Goal: Task Accomplishment & Management: Complete application form

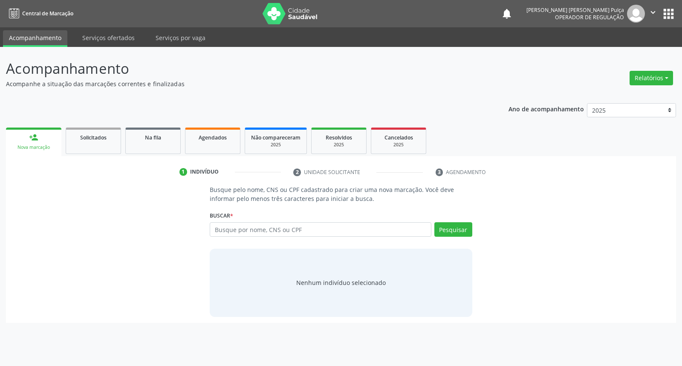
click at [327, 230] on input "text" at bounding box center [320, 229] width 221 height 14
type input "[PERSON_NAME]s[PERSON_NAME]a"
click at [467, 228] on button "Pesquisar" at bounding box center [453, 229] width 38 height 14
type input "[PERSON_NAME]s[PERSON_NAME]a"
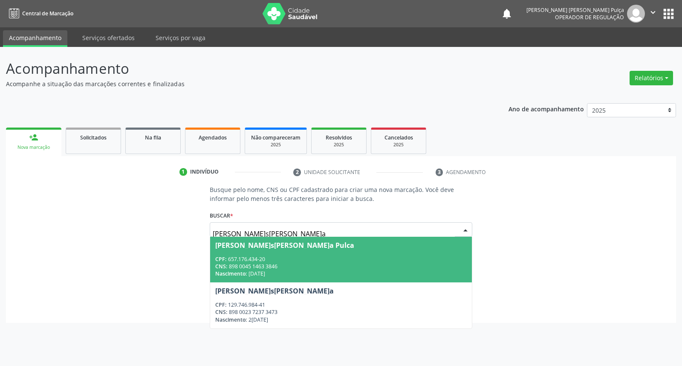
click at [326, 261] on div "CPF: 657.176.434-20" at bounding box center [340, 258] width 251 height 7
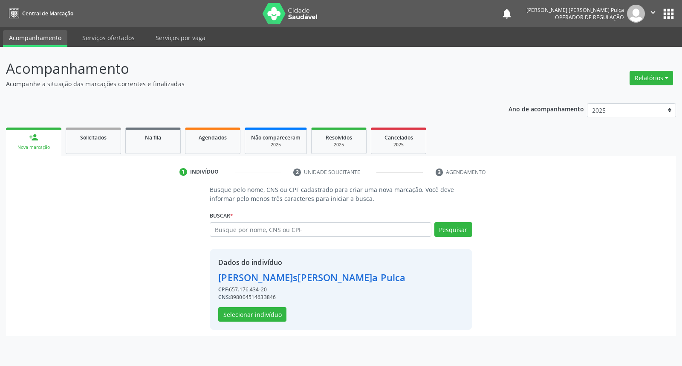
click at [254, 324] on div "Dados do indivíduo [PERSON_NAME]s[PERSON_NAME]a Pulca CPF: 657.176.434-20 CNS: …" at bounding box center [341, 288] width 262 height 81
click at [254, 303] on div "Dados do indivíduo [PERSON_NAME]s[PERSON_NAME]a Pulca CPF: 657.176.434-20 CNS: …" at bounding box center [311, 289] width 187 height 64
click at [254, 310] on button "Selecionar indivíduo" at bounding box center [252, 314] width 68 height 14
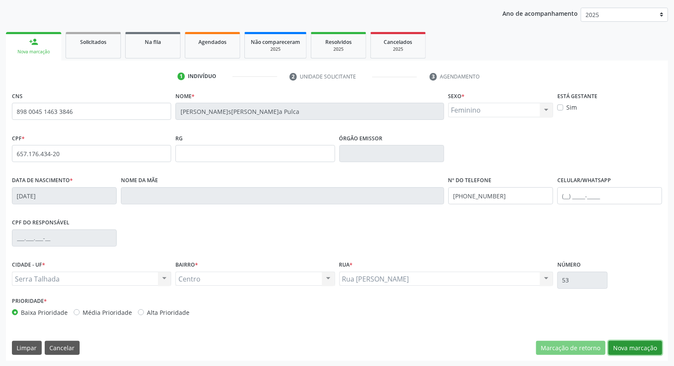
drag, startPoint x: 635, startPoint y: 345, endPoint x: 495, endPoint y: 261, distance: 163.4
click at [627, 340] on button "Nova marcação" at bounding box center [636, 347] width 54 height 14
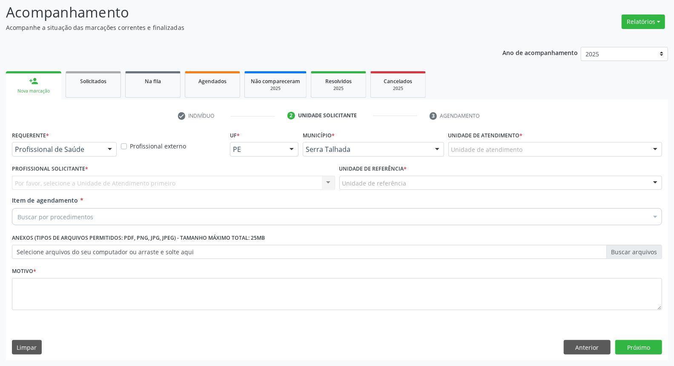
drag, startPoint x: 98, startPoint y: 147, endPoint x: 96, endPoint y: 161, distance: 13.4
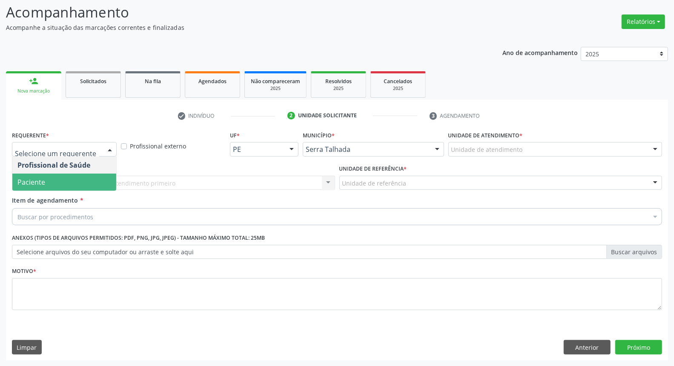
click at [92, 177] on span "Paciente" at bounding box center [64, 181] width 104 height 17
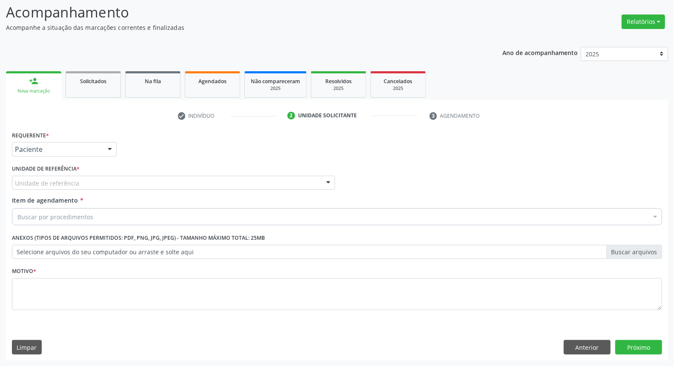
click at [92, 177] on div "Unidade de referência" at bounding box center [173, 183] width 323 height 14
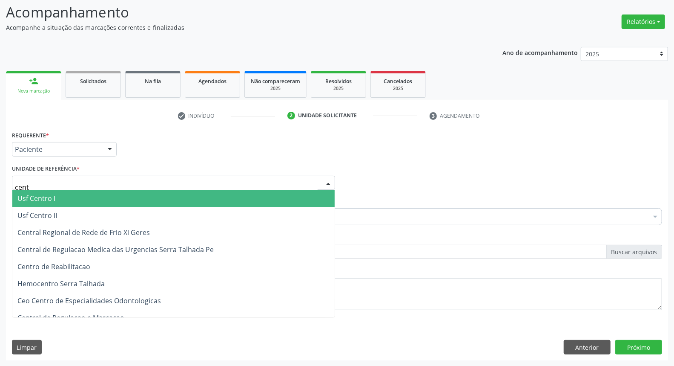
type input "centr"
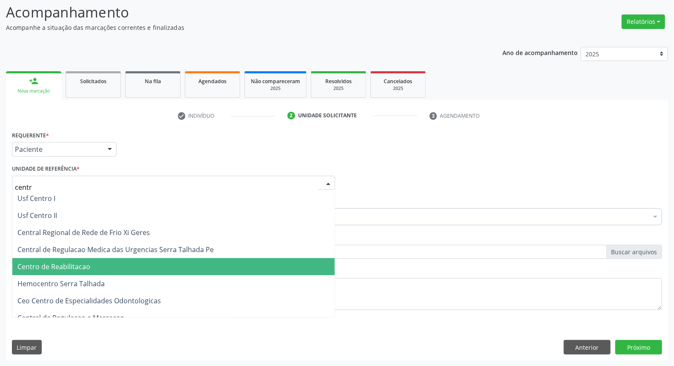
click at [84, 265] on span "Centro de Reabilitacao" at bounding box center [53, 266] width 73 height 9
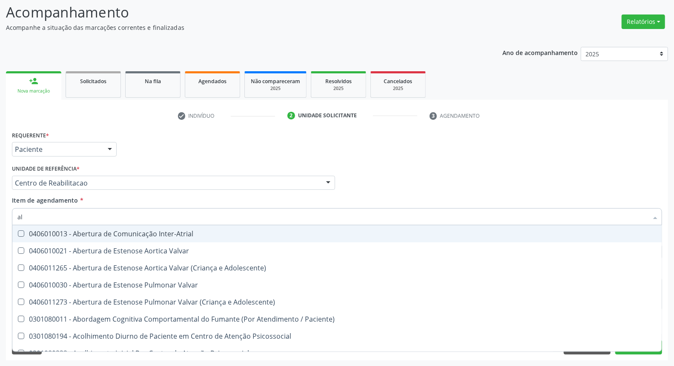
type input "a"
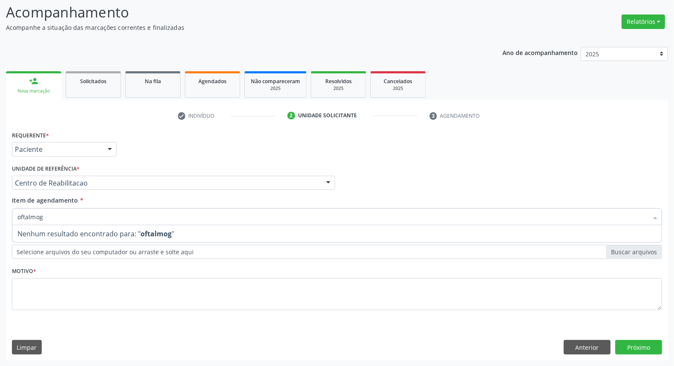
type input "oftalmo"
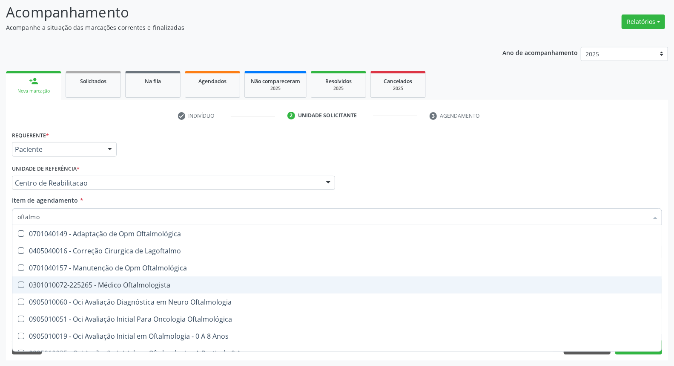
click at [65, 285] on div "0301010072-225265 - Médico Oftalmologista" at bounding box center [337, 284] width 640 height 7
checkbox Oftalmologista "true"
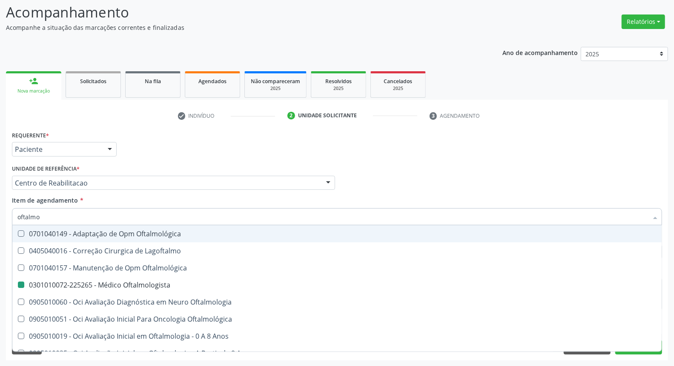
click at [470, 167] on div "Profissional Solicitante Por favor, selecione a Unidade de Atendimento primeiro…" at bounding box center [337, 178] width 655 height 33
checkbox Lagoftalmo "true"
checkbox Oftalmologista "false"
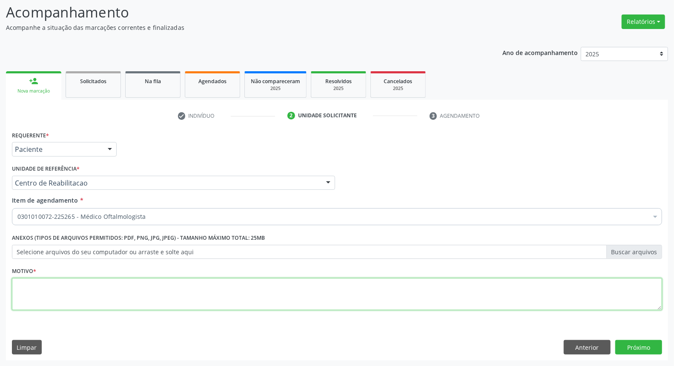
click at [370, 293] on textarea at bounding box center [337, 294] width 651 height 32
type textarea "."
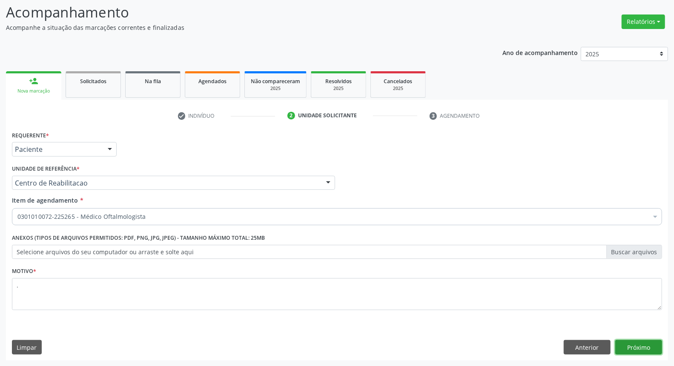
click at [630, 344] on button "Próximo" at bounding box center [639, 347] width 47 height 14
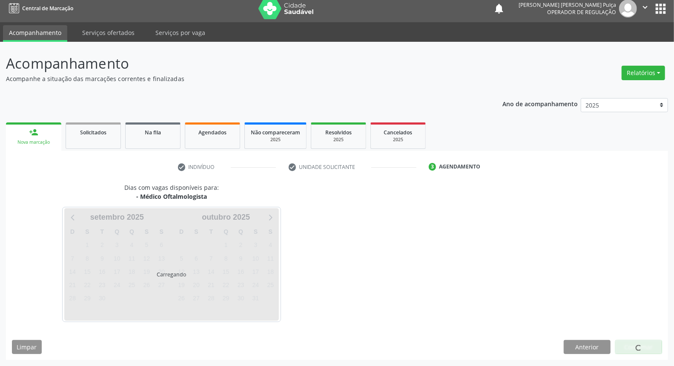
scroll to position [5, 0]
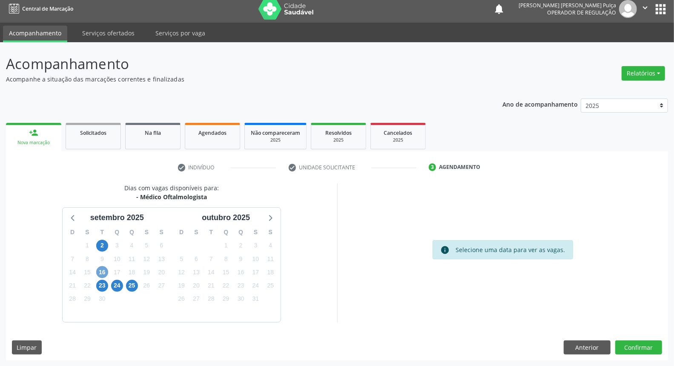
click at [104, 272] on span "16" at bounding box center [102, 272] width 12 height 12
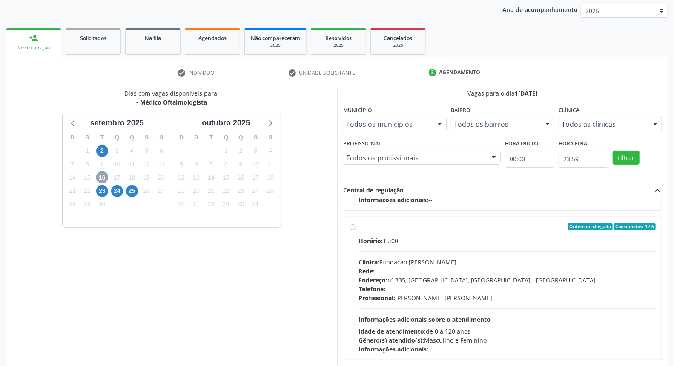
scroll to position [143, 0]
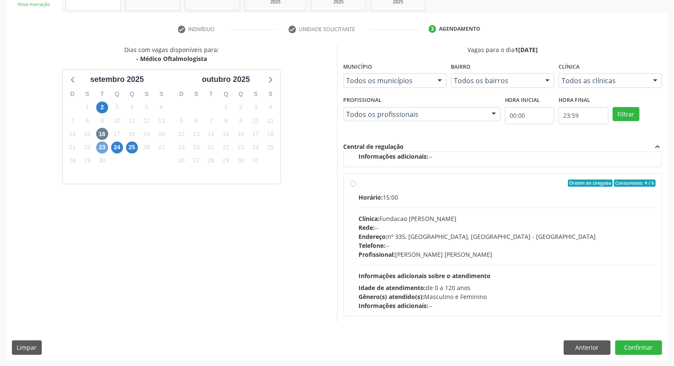
click at [103, 146] on span "23" at bounding box center [102, 147] width 12 height 12
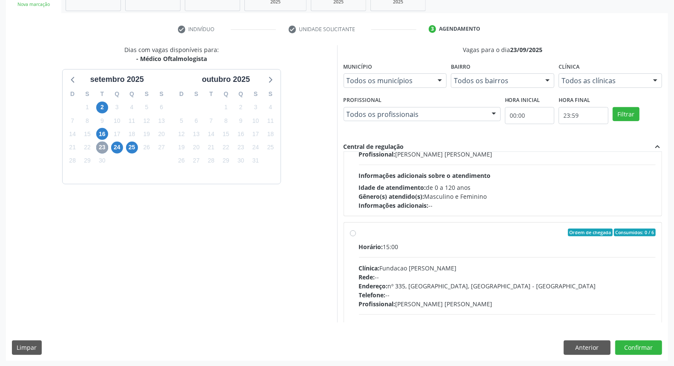
scroll to position [283, 0]
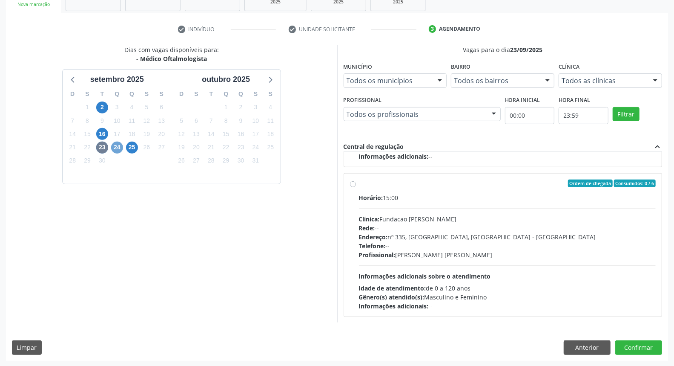
click at [117, 148] on span "24" at bounding box center [117, 147] width 12 height 12
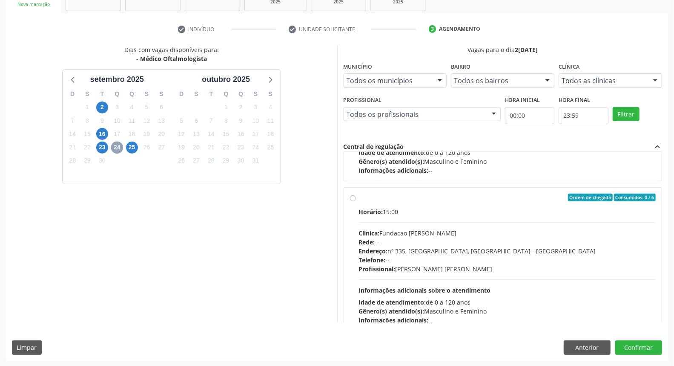
scroll to position [582, 0]
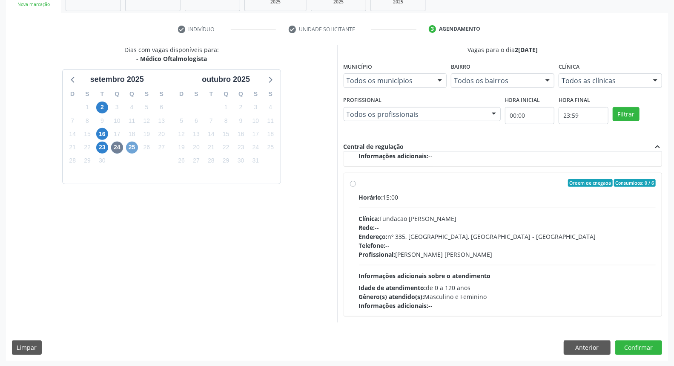
click at [135, 146] on span "25" at bounding box center [132, 147] width 12 height 12
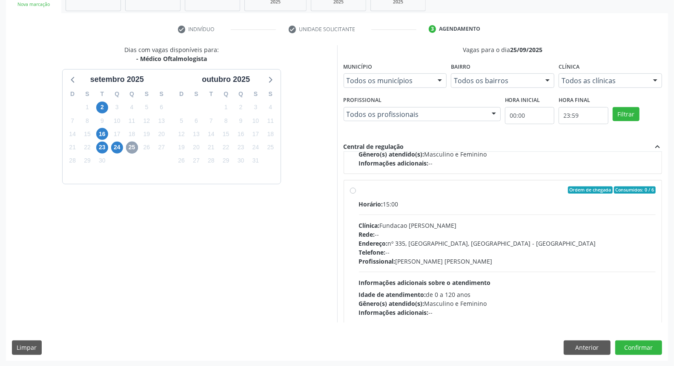
scroll to position [433, 0]
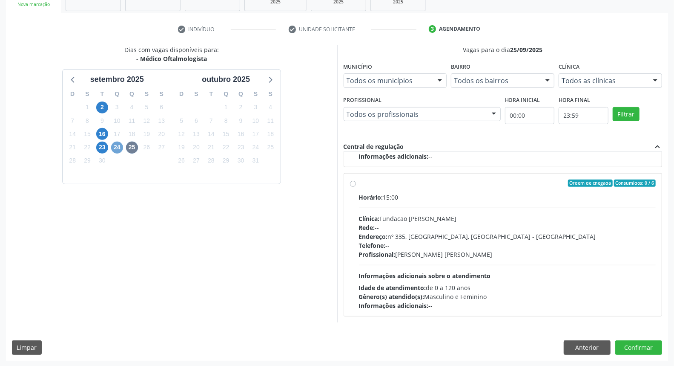
click at [114, 145] on span "24" at bounding box center [117, 147] width 12 height 12
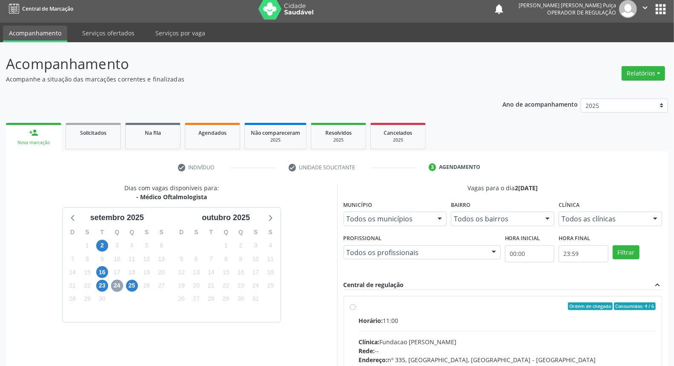
scroll to position [143, 0]
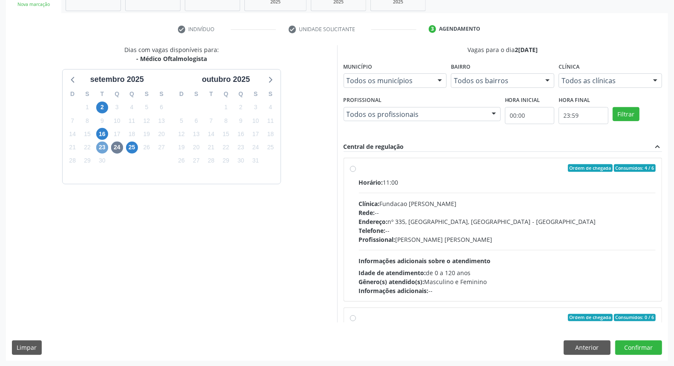
click at [101, 145] on span "23" at bounding box center [102, 147] width 12 height 12
click at [481, 171] on div "Ordem de chegada Consumidos: 0 / 6" at bounding box center [507, 168] width 297 height 8
click at [356, 171] on input "Ordem de chegada Consumidos: 0 / 6 Horário: 13:00 Clínica: Fundacao [PERSON_NAM…" at bounding box center [353, 168] width 6 height 8
radio input "true"
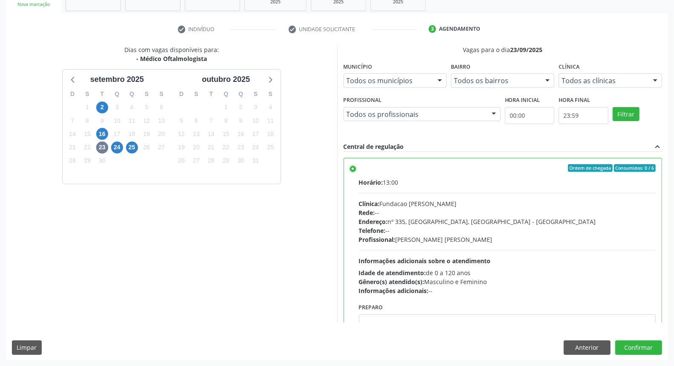
scroll to position [47, 0]
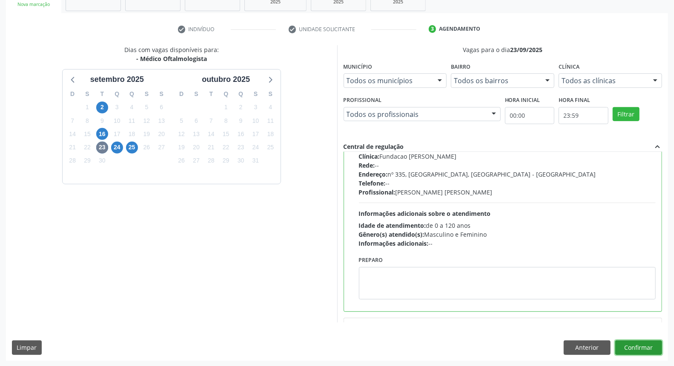
click at [653, 348] on button "Confirmar" at bounding box center [639, 347] width 47 height 14
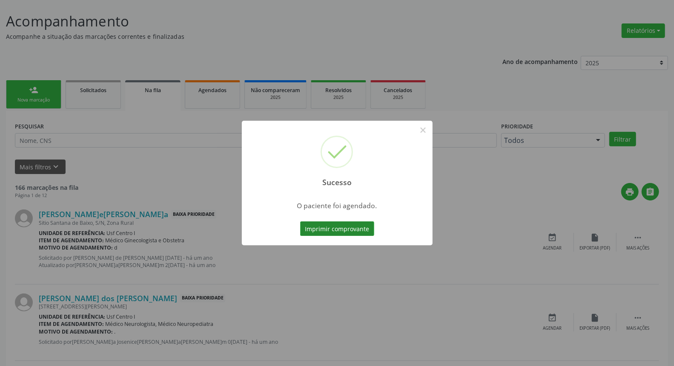
click at [347, 228] on button "Imprimir comprovante" at bounding box center [337, 228] width 74 height 14
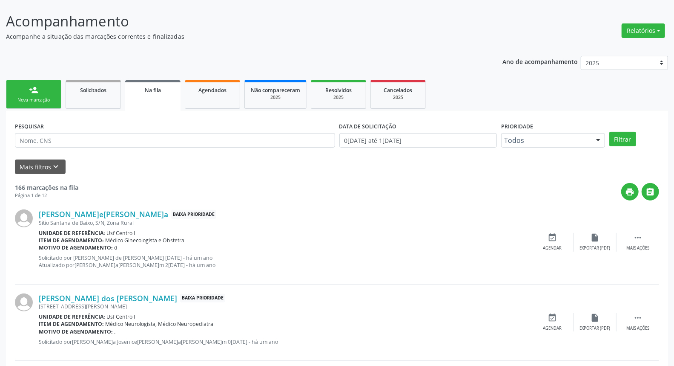
click at [35, 91] on div "person_add" at bounding box center [33, 89] width 9 height 9
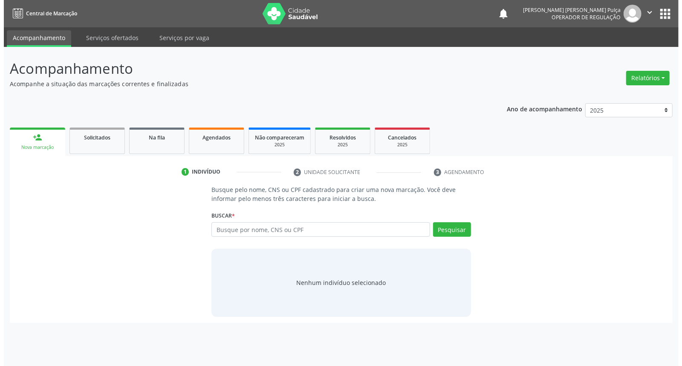
scroll to position [0, 0]
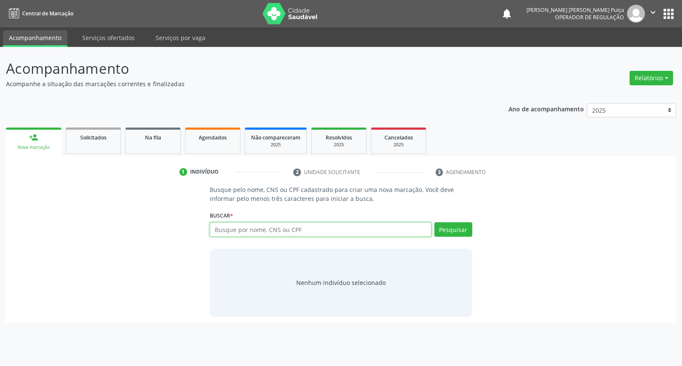
click at [264, 227] on input "text" at bounding box center [320, 229] width 221 height 14
type input "[PERSON_NAME] [PERSON_NAME]"
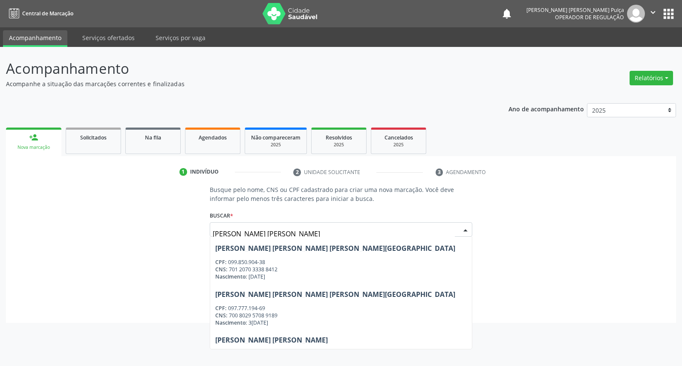
scroll to position [305, 0]
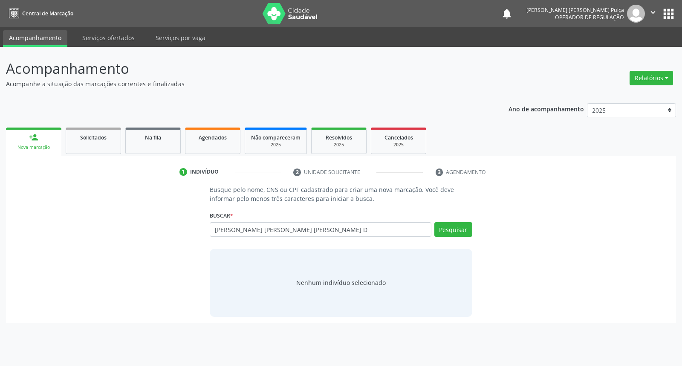
type input "[PERSON_NAME] [PERSON_NAME] [PERSON_NAME] D"
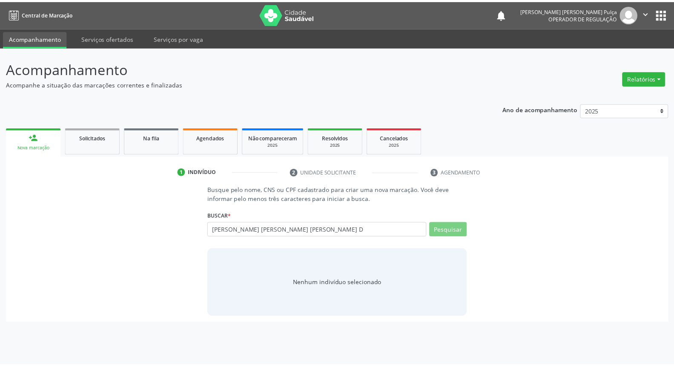
scroll to position [0, 0]
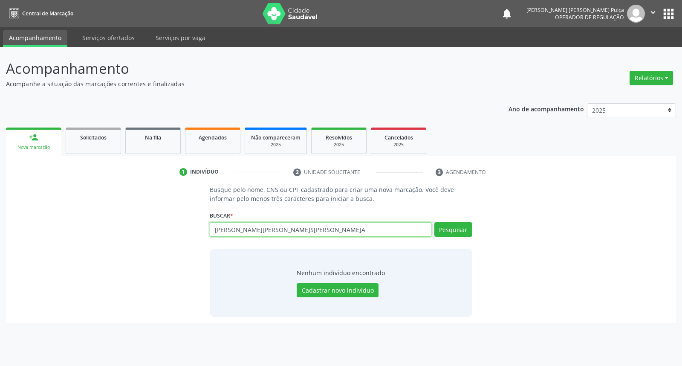
drag, startPoint x: 239, startPoint y: 229, endPoint x: 75, endPoint y: 229, distance: 164.9
click at [75, 229] on div "Busque pelo nome, CNS ou CPF cadastrado para criar uma nova marcação. Você deve…" at bounding box center [341, 250] width 658 height 131
type input "[PERSON_NAME] [PERSON_NAME] p"
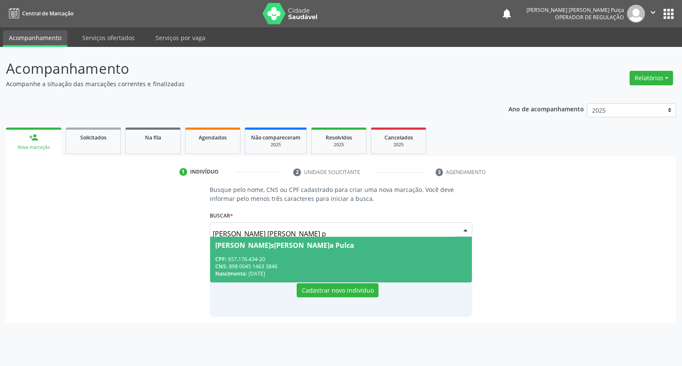
click at [257, 251] on span "[PERSON_NAME]s[PERSON_NAME]a Pulca CPF: 657.176.434-20 CNS: 898 0045 1463 3846 …" at bounding box center [340, 259] width 261 height 46
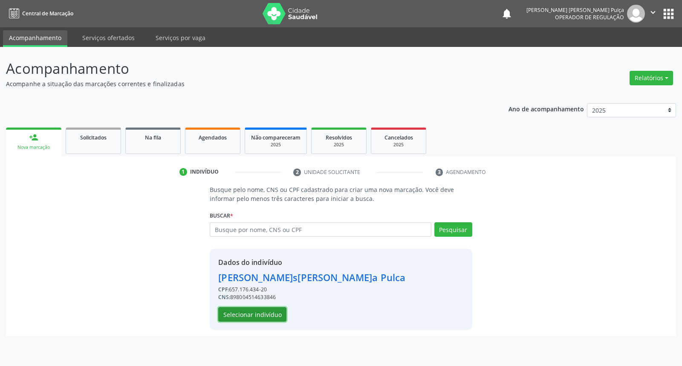
click at [266, 310] on button "Selecionar indivíduo" at bounding box center [252, 314] width 68 height 14
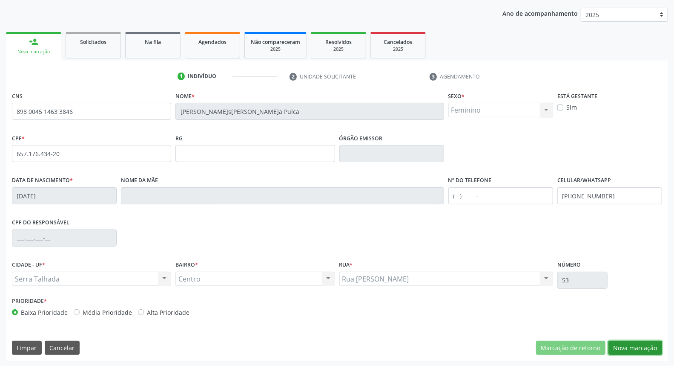
drag, startPoint x: 642, startPoint y: 346, endPoint x: 584, endPoint y: 318, distance: 63.8
click at [639, 343] on button "Nova marcação" at bounding box center [636, 347] width 54 height 14
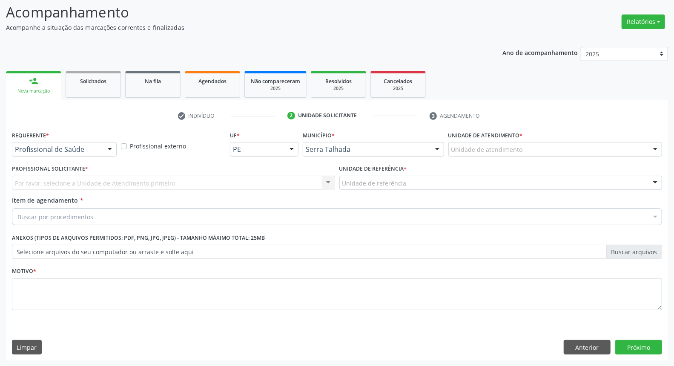
click at [99, 143] on div "Profissional de Saúde" at bounding box center [64, 149] width 105 height 14
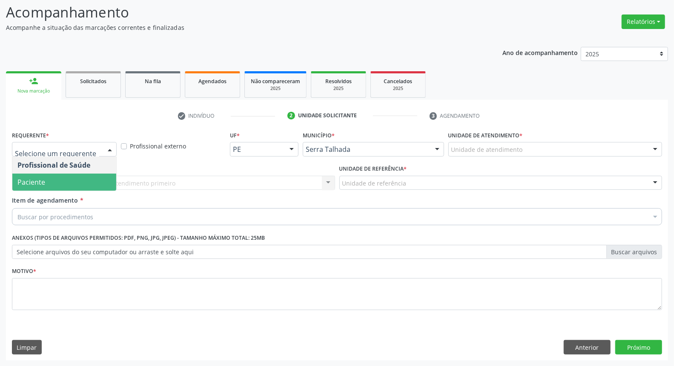
drag, startPoint x: 84, startPoint y: 186, endPoint x: 92, endPoint y: 180, distance: 9.7
click at [84, 186] on span "Paciente" at bounding box center [64, 181] width 104 height 17
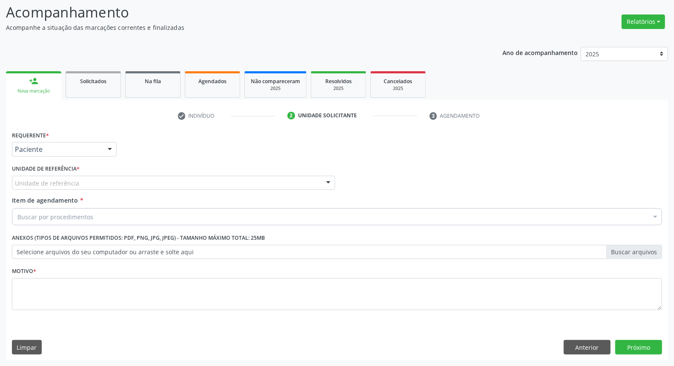
click at [104, 181] on div "Unidade de referência" at bounding box center [173, 183] width 323 height 14
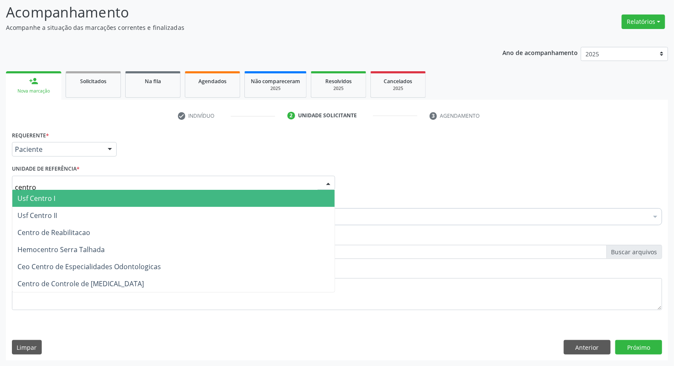
type input "centro"
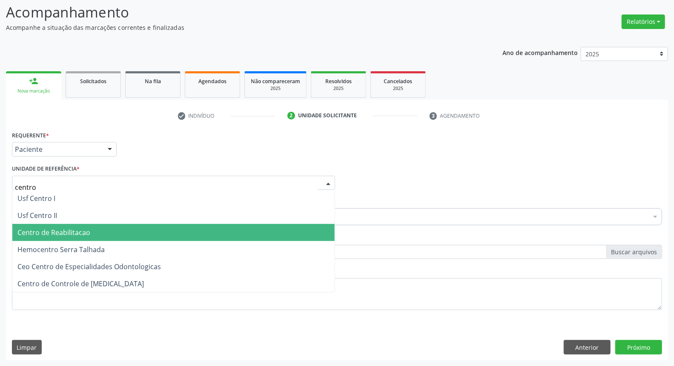
click at [95, 232] on span "Centro de Reabilitacao" at bounding box center [173, 232] width 323 height 17
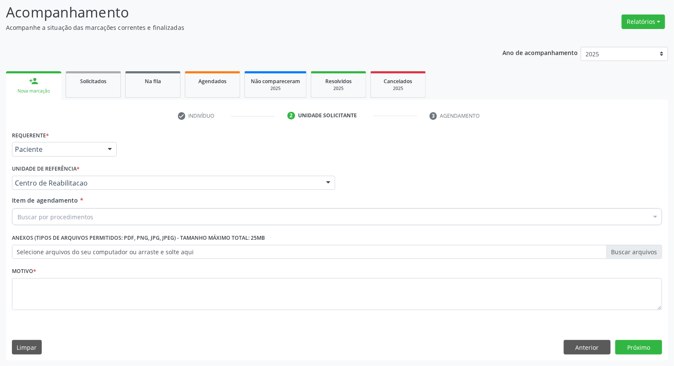
click at [98, 216] on div "Buscar por procedimentos" at bounding box center [337, 216] width 651 height 17
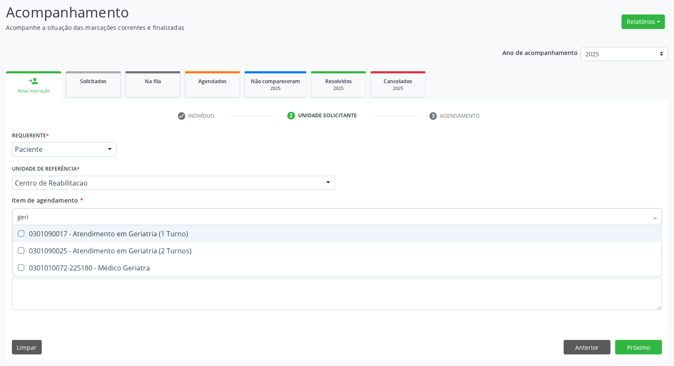
type input "geria"
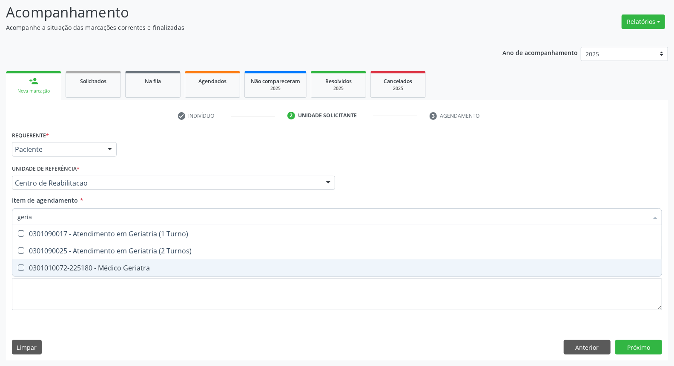
click at [75, 272] on span "0301010072-225180 - Médico Geriatra" at bounding box center [337, 267] width 650 height 17
checkbox Geriatra "true"
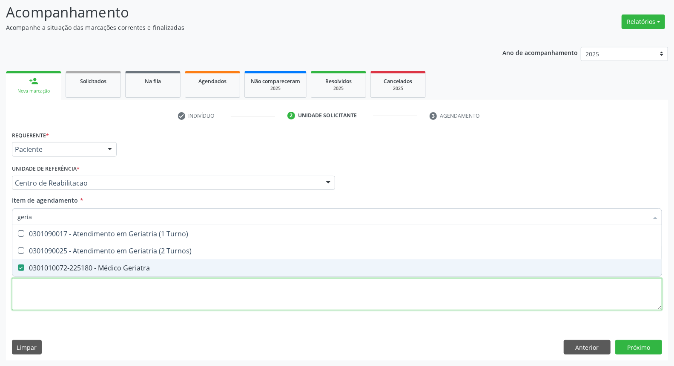
click at [74, 293] on div "Requerente * Paciente Profissional de Saúde Paciente Nenhum resultado encontrad…" at bounding box center [337, 225] width 651 height 193
checkbox Turnos\) "true"
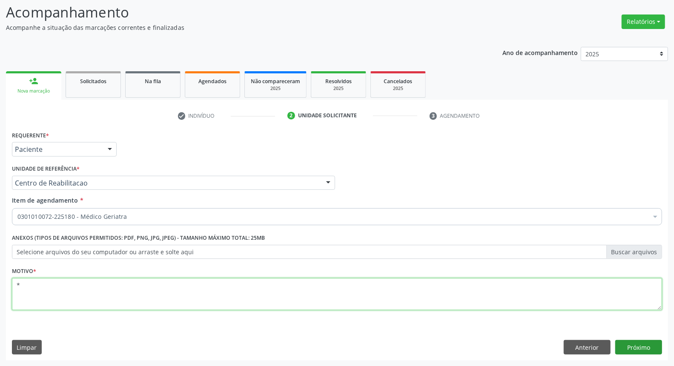
type textarea "*"
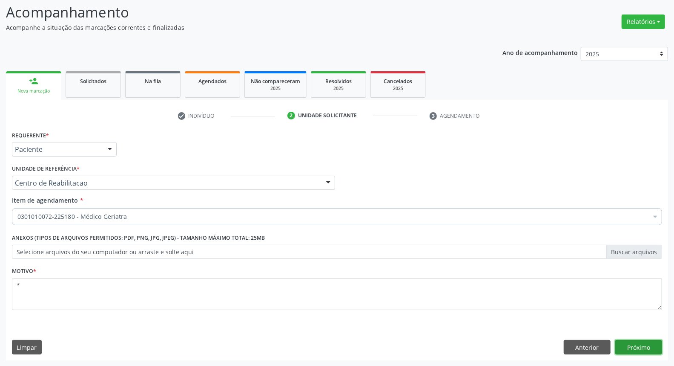
click at [646, 350] on button "Próximo" at bounding box center [639, 347] width 47 height 14
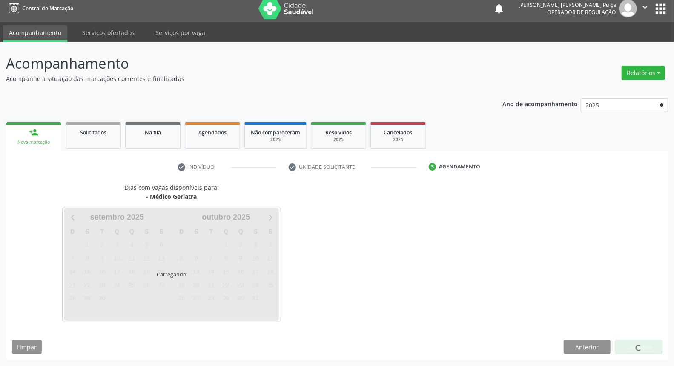
scroll to position [5, 0]
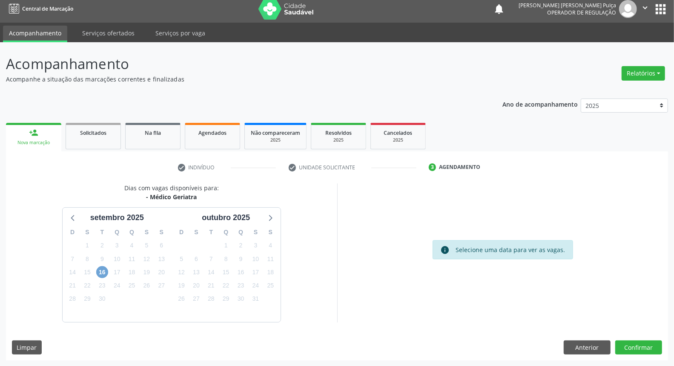
click at [103, 271] on span "16" at bounding box center [102, 272] width 12 height 12
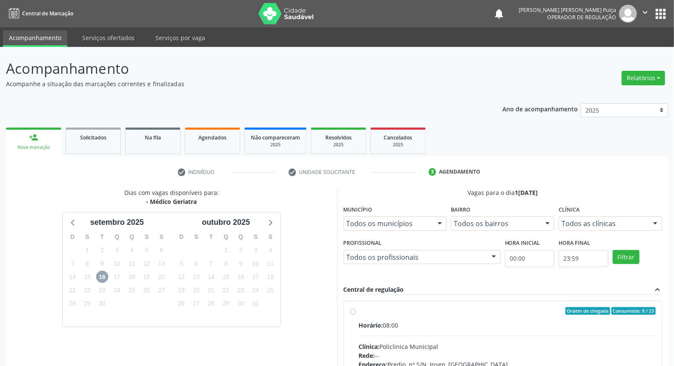
scroll to position [128, 0]
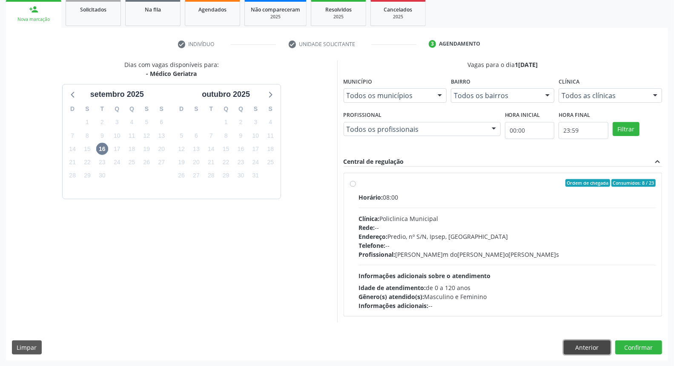
click at [573, 346] on button "Anterior" at bounding box center [587, 347] width 47 height 14
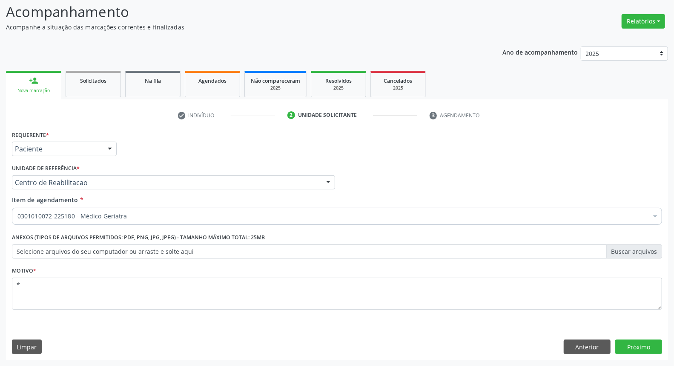
scroll to position [56, 0]
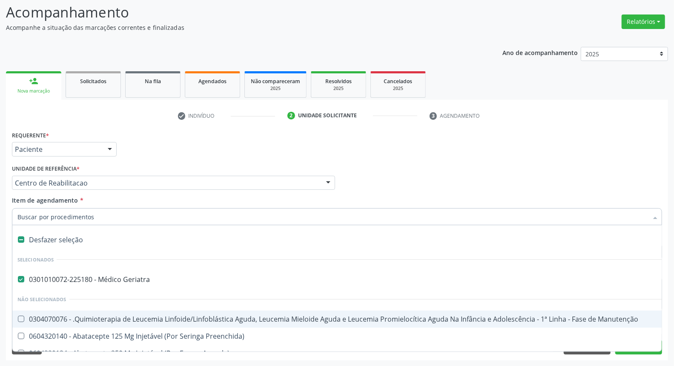
click at [0, 188] on div "Acompanhamento Acompanhe a situação das marcações correntes e finalizadas Relat…" at bounding box center [337, 178] width 674 height 375
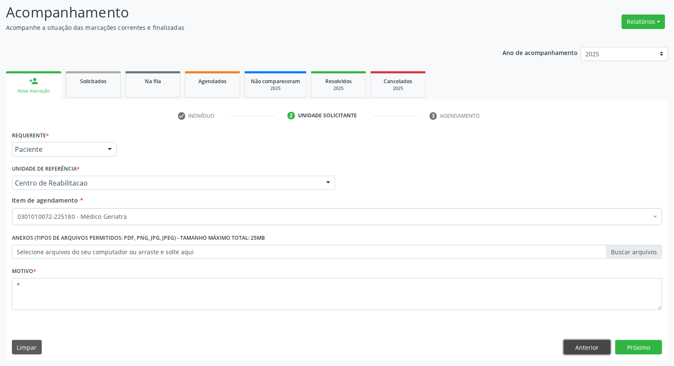
click at [570, 347] on button "Anterior" at bounding box center [587, 347] width 47 height 14
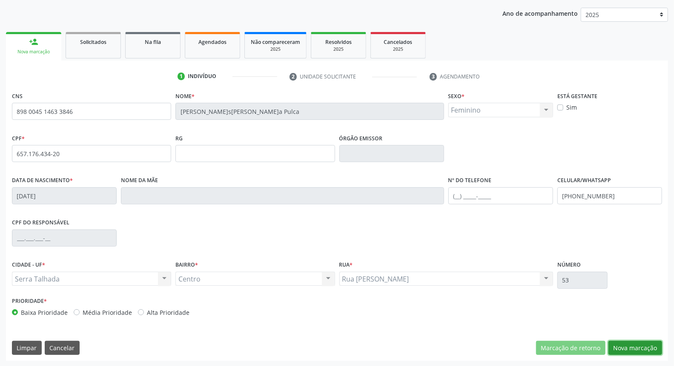
click at [641, 352] on button "Nova marcação" at bounding box center [636, 347] width 54 height 14
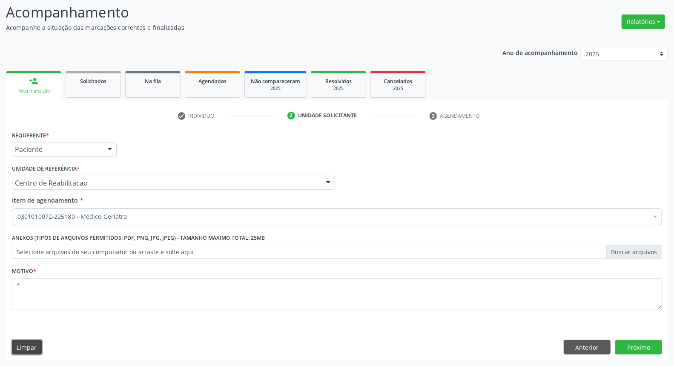
click at [26, 348] on button "Limpar" at bounding box center [27, 347] width 30 height 14
click at [578, 348] on button "Anterior" at bounding box center [587, 347] width 47 height 14
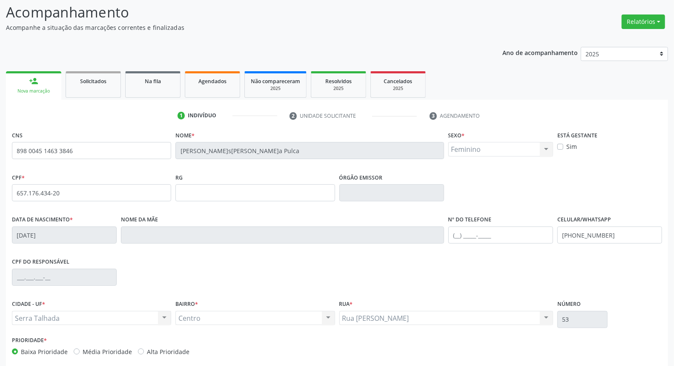
scroll to position [95, 0]
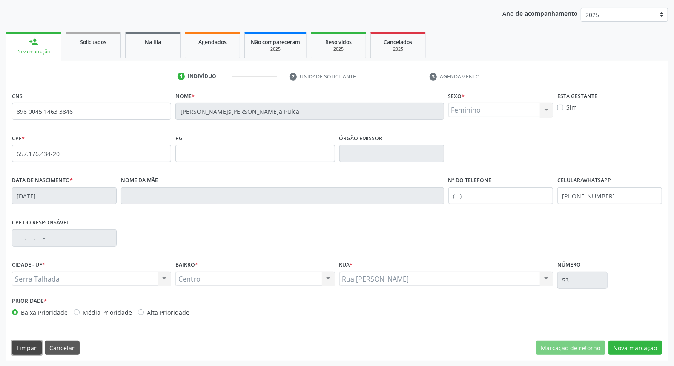
click at [27, 349] on button "Limpar" at bounding box center [27, 347] width 30 height 14
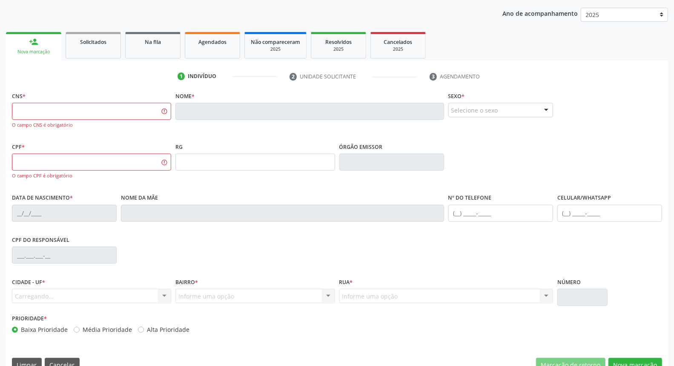
click at [27, 349] on div "CNS * O campo CNS é obrigatório Nome * Sexo * Selecione o sexo Masculino Femini…" at bounding box center [337, 233] width 663 height 288
click at [49, 114] on input "text" at bounding box center [91, 111] width 159 height 17
click at [28, 163] on input "text" at bounding box center [91, 161] width 159 height 17
type input "341.624.374-91"
click at [0, 161] on div "Acompanhamento Acompanhe a situação das marcações correntes e finalizadas Relat…" at bounding box center [337, 167] width 674 height 432
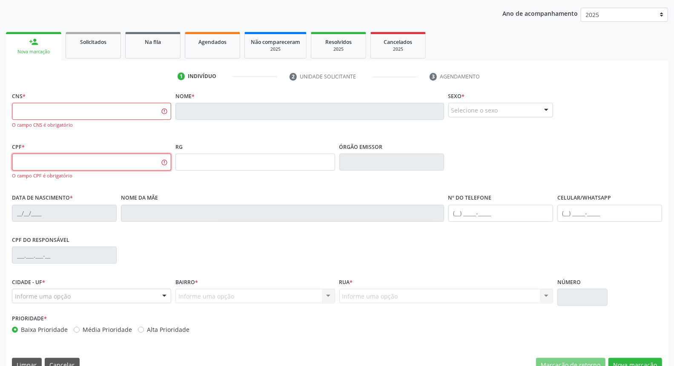
scroll to position [113, 0]
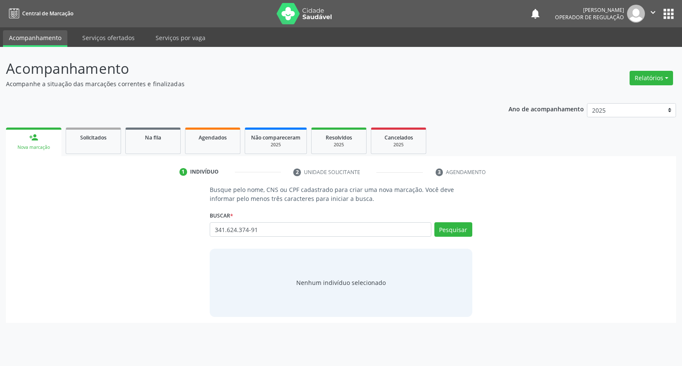
type input "341.624.374-91"
click at [257, 195] on p "Busque pelo nome, CNS ou CPF cadastrado para criar uma nova marcação. Você deve…" at bounding box center [341, 194] width 262 height 18
click at [293, 236] on input "341.624.374-91" at bounding box center [320, 229] width 221 height 14
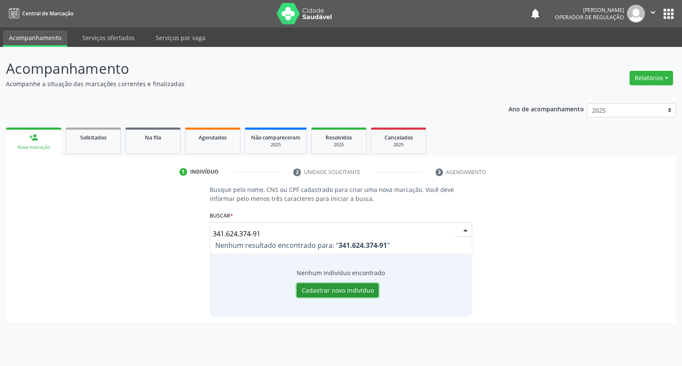
click at [336, 288] on button "Cadastrar novo indivíduo" at bounding box center [338, 290] width 82 height 14
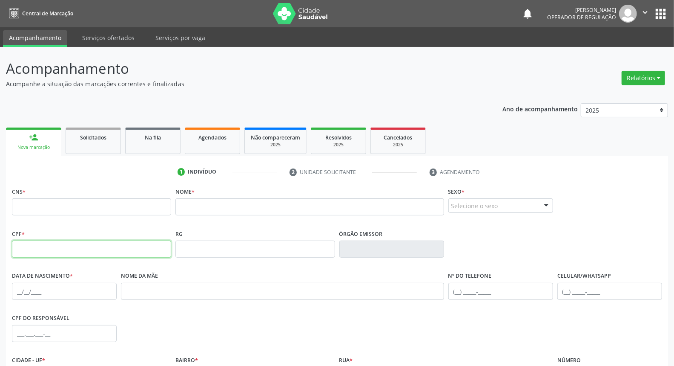
click at [72, 245] on input "text" at bounding box center [91, 248] width 159 height 17
paste input "341.624.374-91"
type input "341.624.374-91"
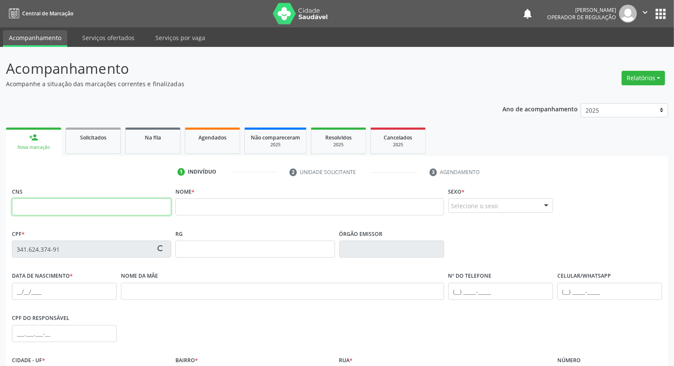
click at [72, 214] on input "text" at bounding box center [91, 206] width 159 height 17
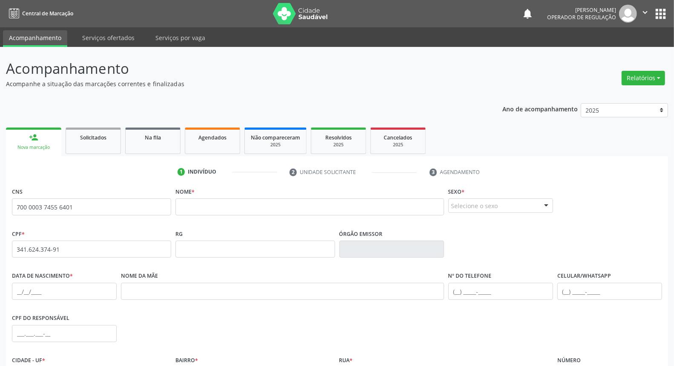
type input "700 0003 7455 6401"
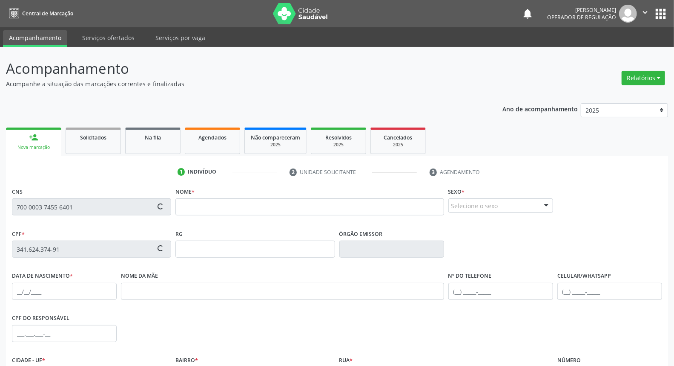
scroll to position [47, 0]
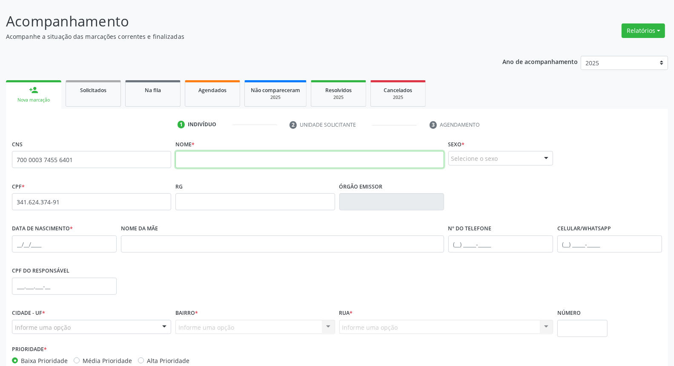
click at [355, 165] on input "text" at bounding box center [310, 159] width 268 height 17
type input "m"
type input "MARIA APARECIDA NUNES BEZERRA DE SÁ"
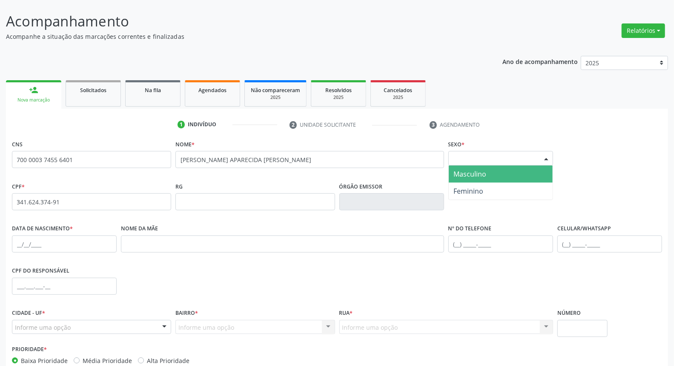
click at [475, 156] on div "Selecione o sexo" at bounding box center [501, 158] width 105 height 14
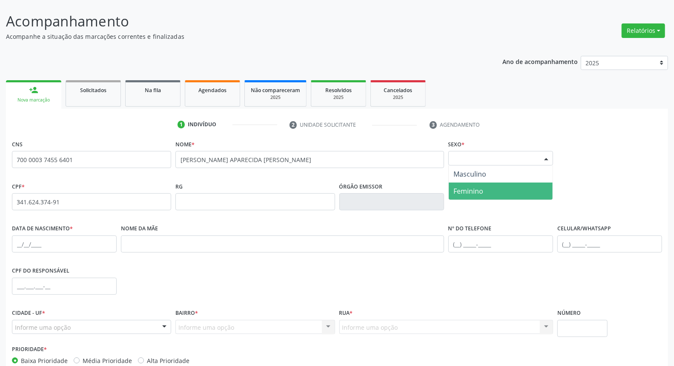
drag, startPoint x: 465, startPoint y: 190, endPoint x: 451, endPoint y: 184, distance: 15.7
click at [462, 190] on span "Feminino" at bounding box center [469, 190] width 30 height 9
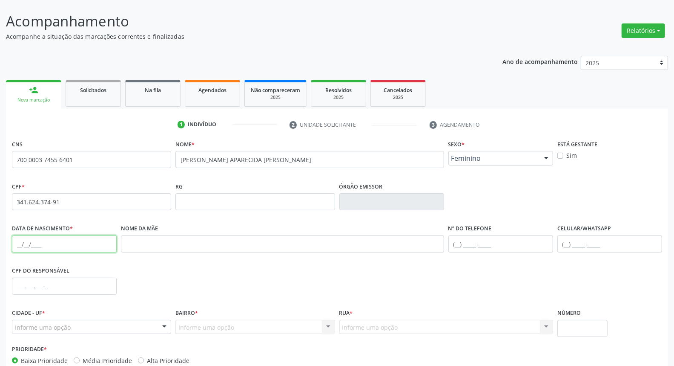
click at [17, 244] on input "text" at bounding box center [64, 243] width 105 height 17
type input "27/09/1961"
click at [173, 245] on input "text" at bounding box center [282, 243] width 323 height 17
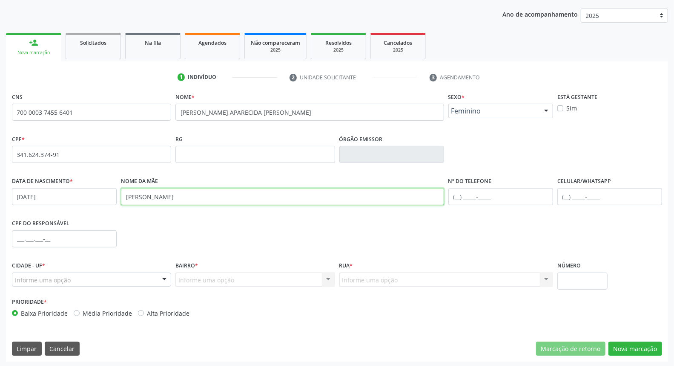
scroll to position [95, 0]
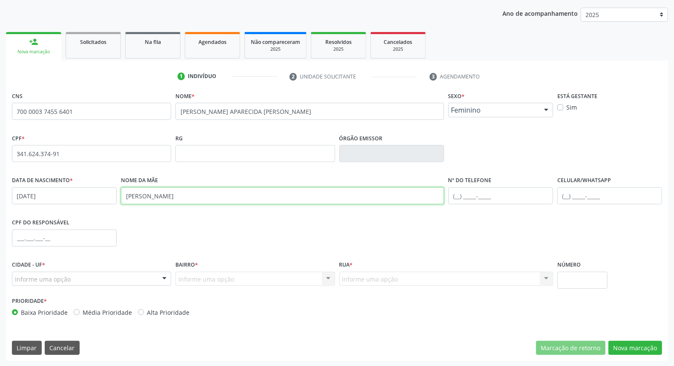
type input "TEODORA NUNES BEZERRA"
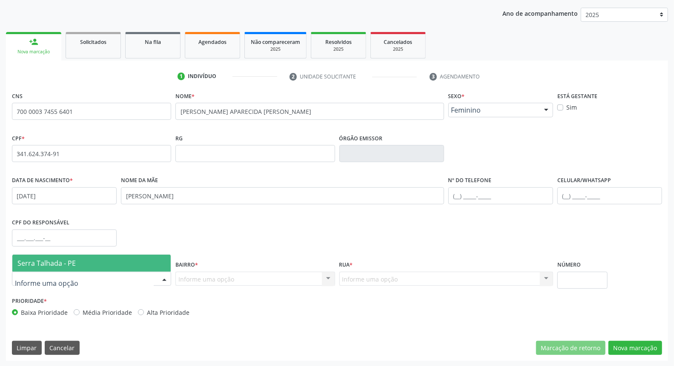
click at [39, 260] on span "Serra Talhada - PE" at bounding box center [46, 262] width 58 height 9
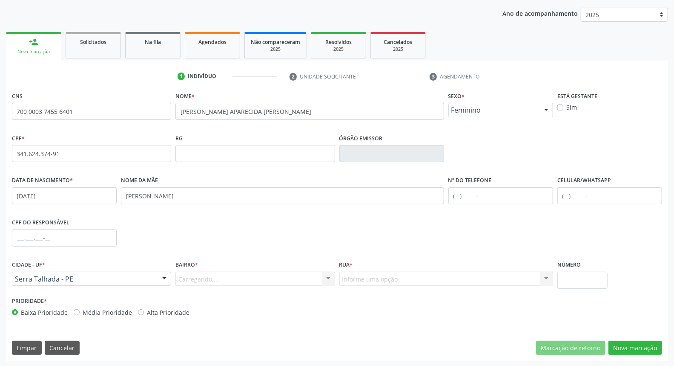
click at [206, 278] on div "Carregando... Nenhum resultado encontrado para: " " Nenhuma opção encontrada. D…" at bounding box center [255, 278] width 159 height 14
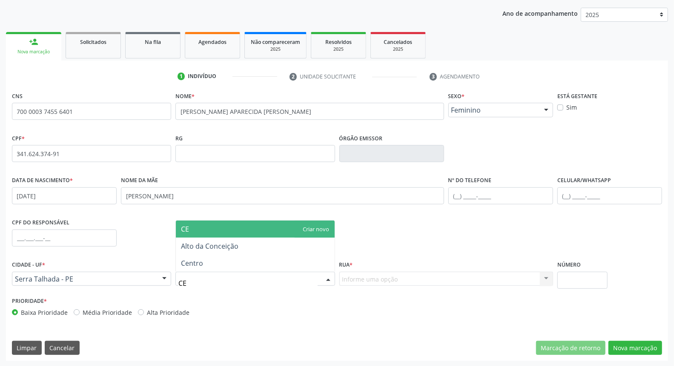
type input "CEN"
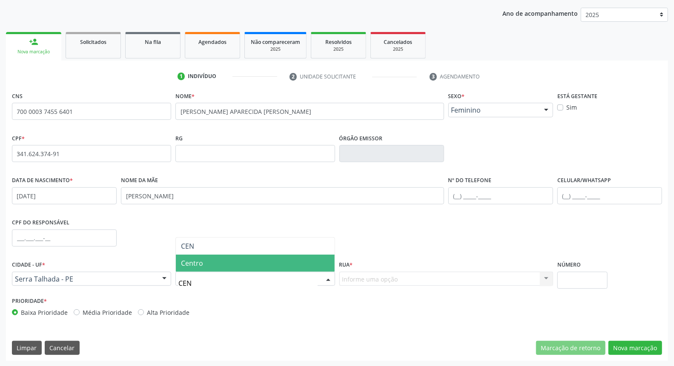
click at [203, 262] on span "Centro" at bounding box center [255, 262] width 159 height 17
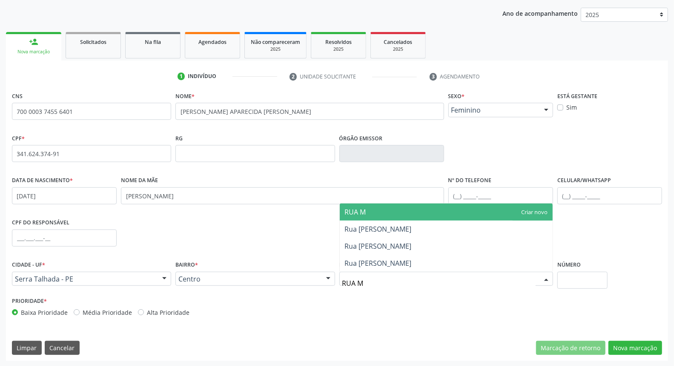
type input "RUA MA"
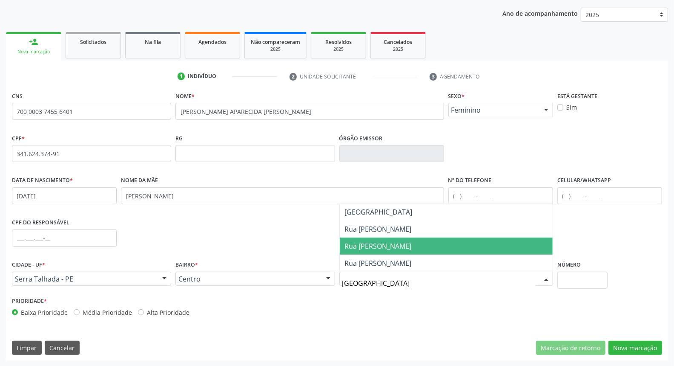
click at [366, 246] on span "Rua [PERSON_NAME]" at bounding box center [378, 245] width 67 height 9
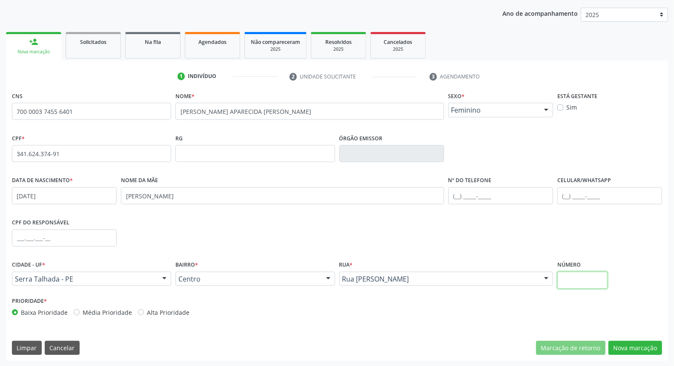
drag, startPoint x: 591, startPoint y: 282, endPoint x: 585, endPoint y: 283, distance: 6.1
click at [590, 282] on input "text" at bounding box center [583, 279] width 50 height 17
type input "53"
click at [640, 347] on button "Nova marcação" at bounding box center [636, 347] width 54 height 14
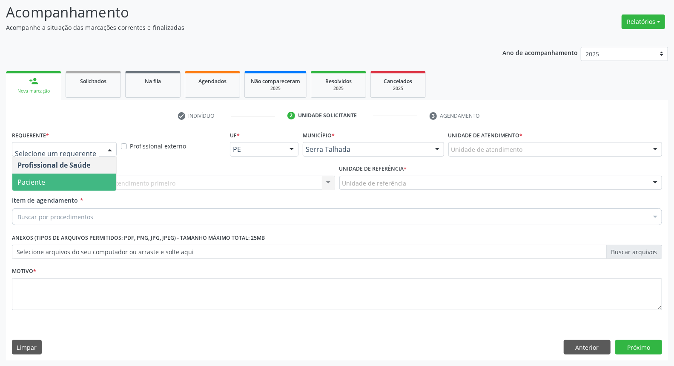
click at [72, 179] on span "Paciente" at bounding box center [64, 181] width 104 height 17
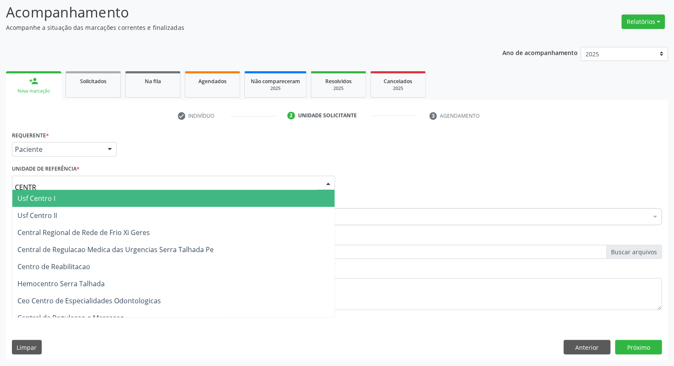
type input "CENTRO"
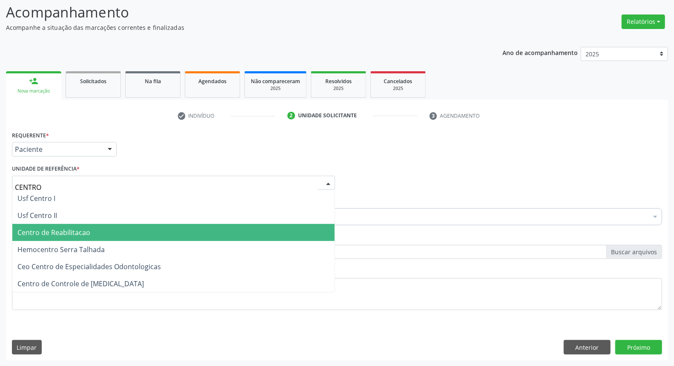
click at [62, 231] on span "Centro de Reabilitacao" at bounding box center [53, 232] width 73 height 9
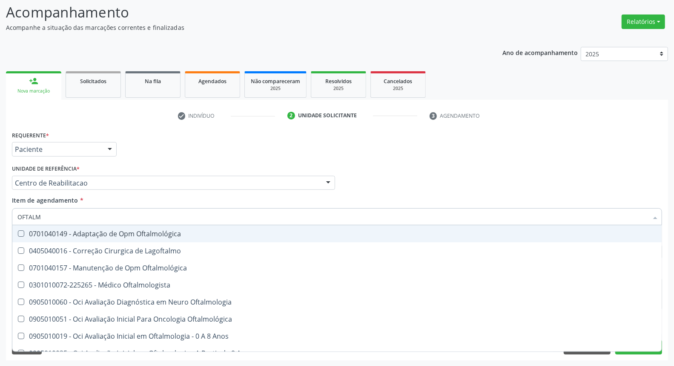
type input "OFTALMO"
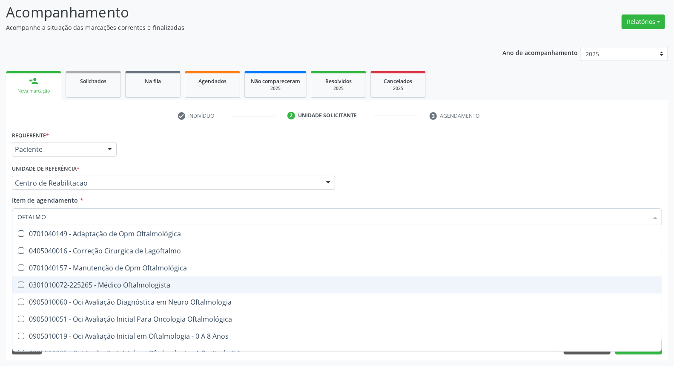
click at [83, 285] on div "0301010072-225265 - Médico Oftalmologista" at bounding box center [337, 284] width 640 height 7
checkbox Oftalmologista "true"
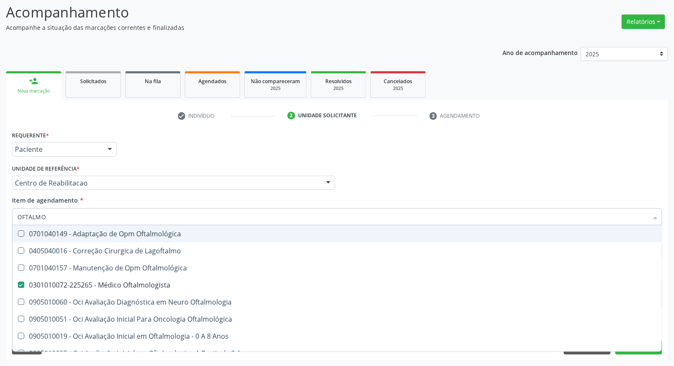
drag, startPoint x: 388, startPoint y: 167, endPoint x: 326, endPoint y: 202, distance: 70.8
click at [386, 167] on div "Profissional Solicitante Por favor, selecione a Unidade de Atendimento primeiro…" at bounding box center [337, 178] width 655 height 33
checkbox Lagoftalmo "true"
checkbox Oftalmologista "false"
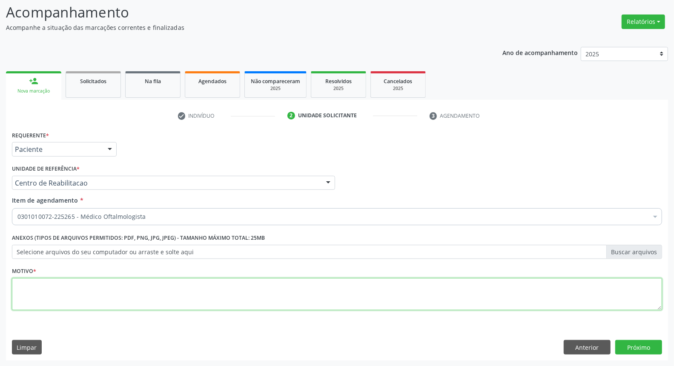
click at [176, 287] on textarea at bounding box center [337, 294] width 651 height 32
type textarea "."
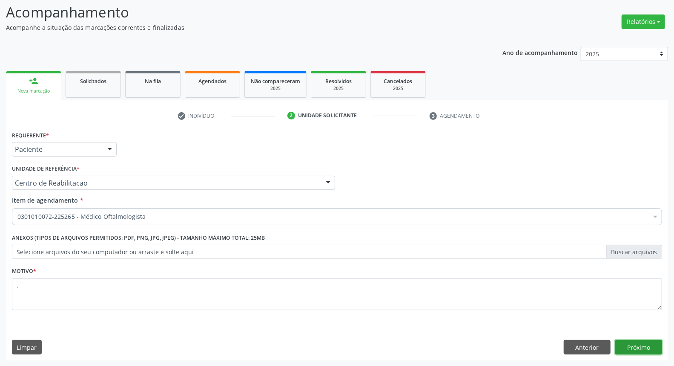
click at [641, 343] on button "Próximo" at bounding box center [639, 347] width 47 height 14
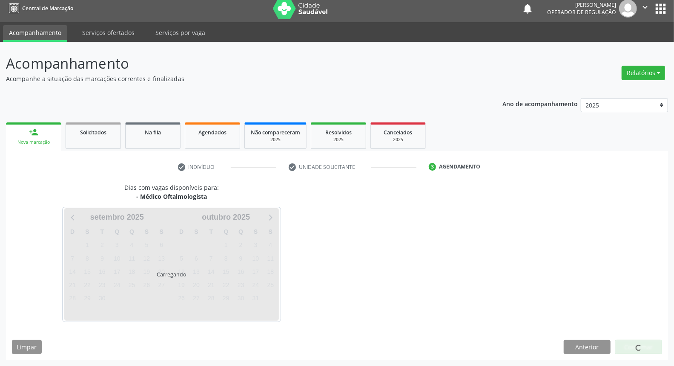
scroll to position [5, 0]
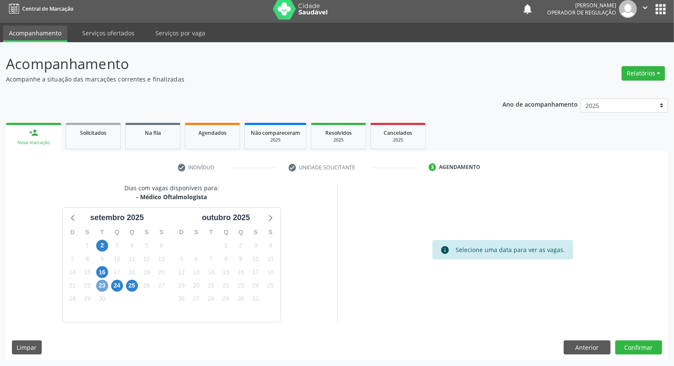
click at [104, 285] on span "23" at bounding box center [102, 286] width 12 height 12
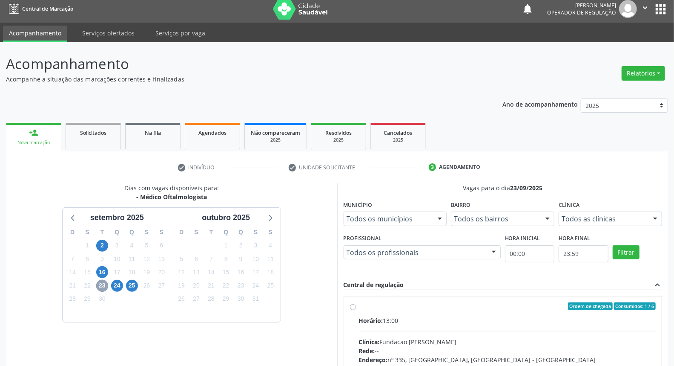
scroll to position [99, 0]
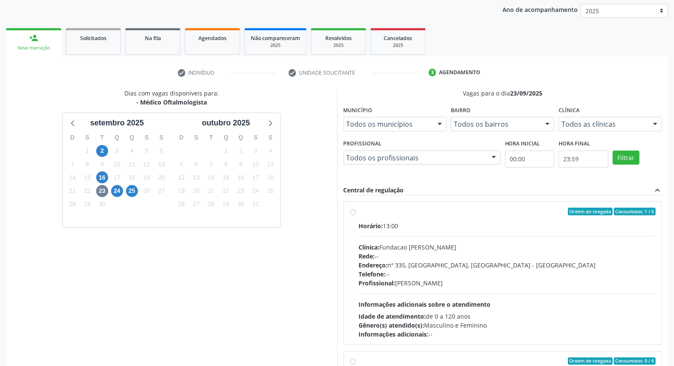
click at [481, 216] on label "Ordem de chegada Consumidos: 1 / 6 Horário: 13:00 Clínica: Fundacao Altino Vent…" at bounding box center [507, 273] width 297 height 131
click at [356, 215] on input "Ordem de chegada Consumidos: 1 / 6 Horário: 13:00 Clínica: Fundacao Altino Vent…" at bounding box center [353, 212] width 6 height 8
radio input "true"
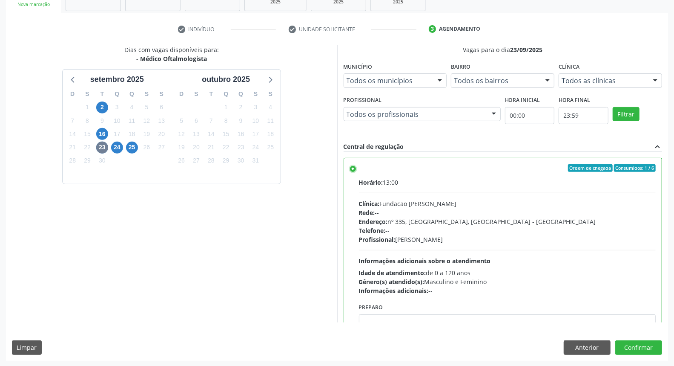
scroll to position [47, 0]
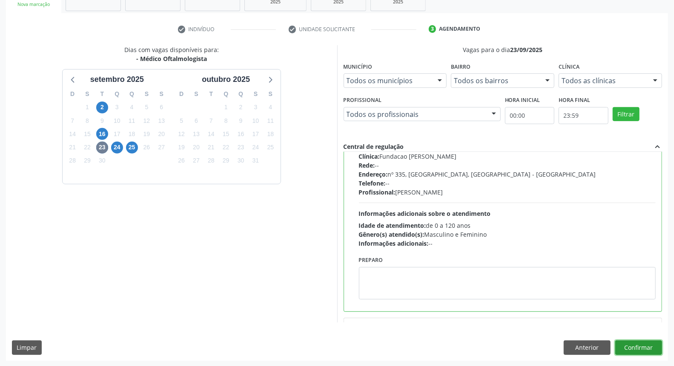
click at [628, 344] on button "Confirmar" at bounding box center [639, 347] width 47 height 14
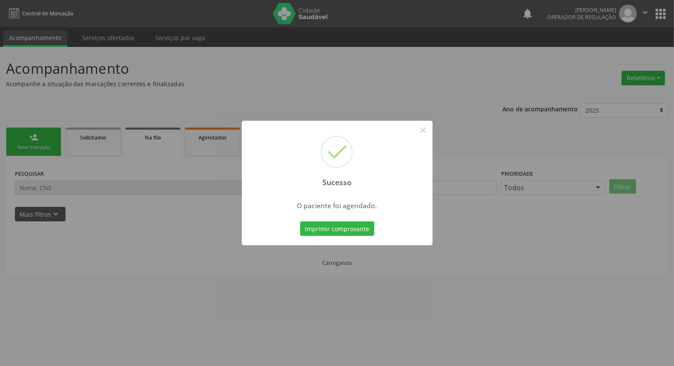
scroll to position [0, 0]
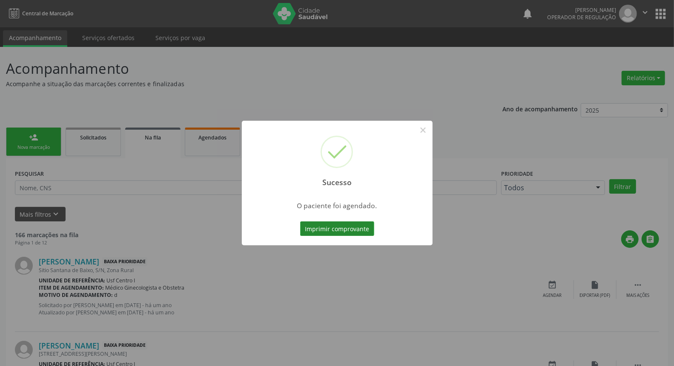
click at [357, 230] on button "Imprimir comprovante" at bounding box center [337, 228] width 74 height 14
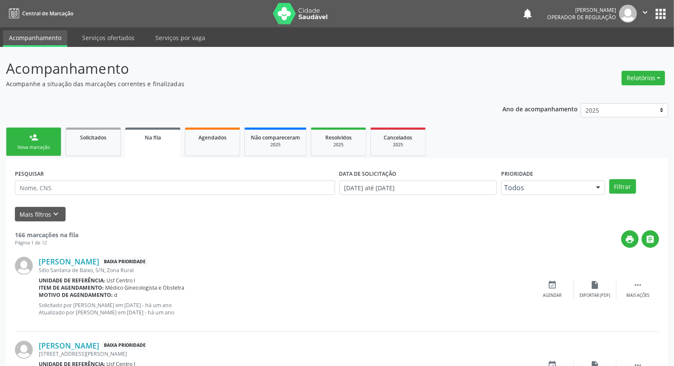
click at [31, 142] on link "person_add Nova marcação" at bounding box center [33, 141] width 55 height 29
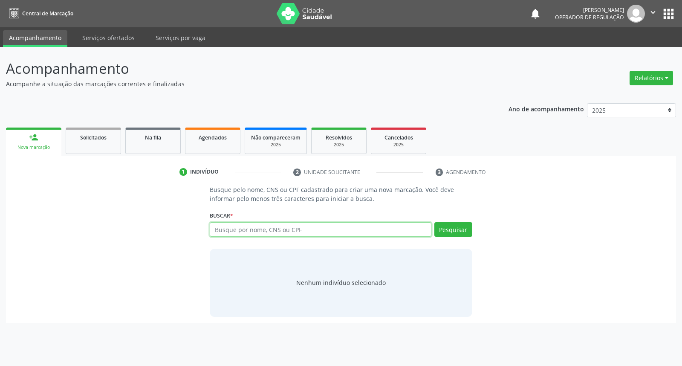
click at [279, 231] on input "text" at bounding box center [320, 229] width 221 height 14
click at [392, 231] on input "text" at bounding box center [320, 229] width 221 height 14
click at [328, 225] on input "text" at bounding box center [320, 229] width 221 height 14
type input "thaynna vascocelos"
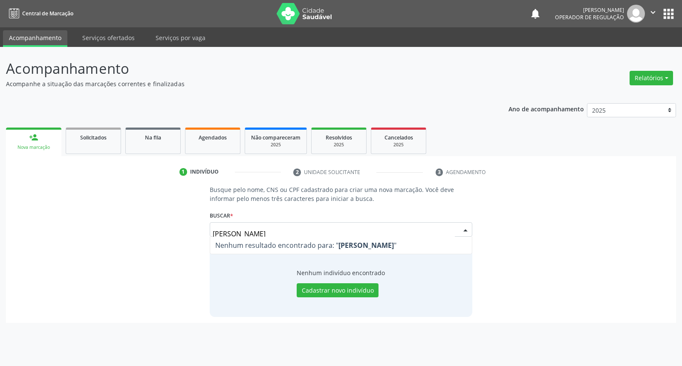
click at [237, 233] on input "thaynna vascocelos" at bounding box center [334, 233] width 242 height 17
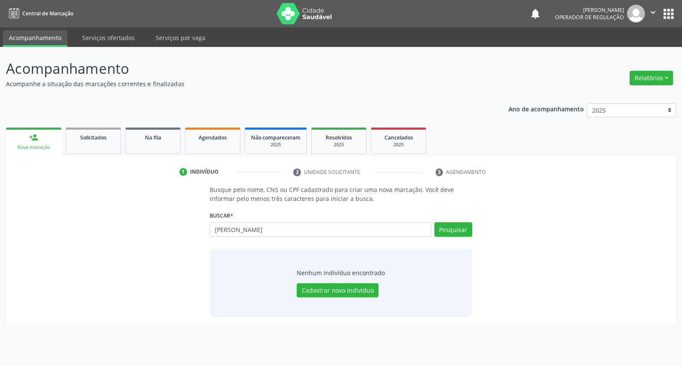
type input "thaynná vasconcelos"
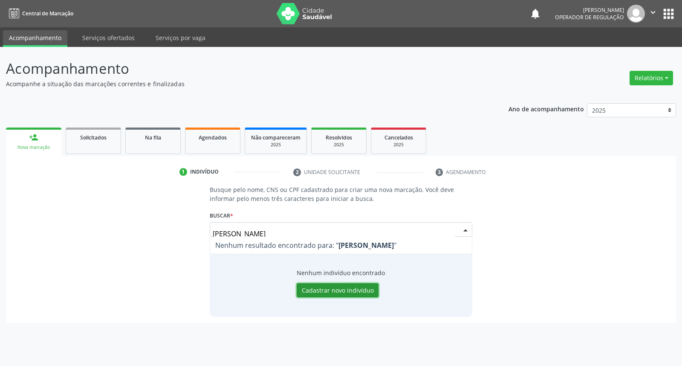
click at [306, 288] on button "Cadastrar novo indivíduo" at bounding box center [338, 290] width 82 height 14
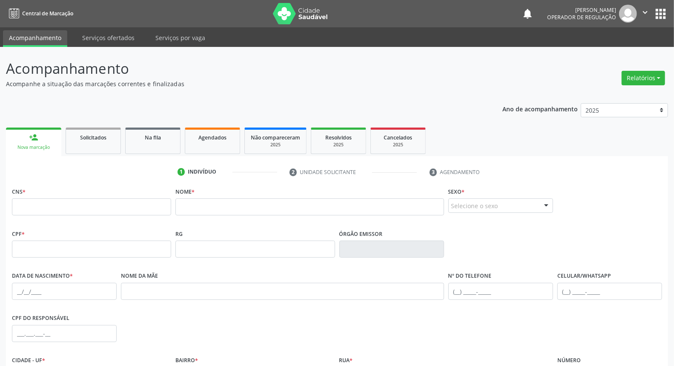
scroll to position [95, 0]
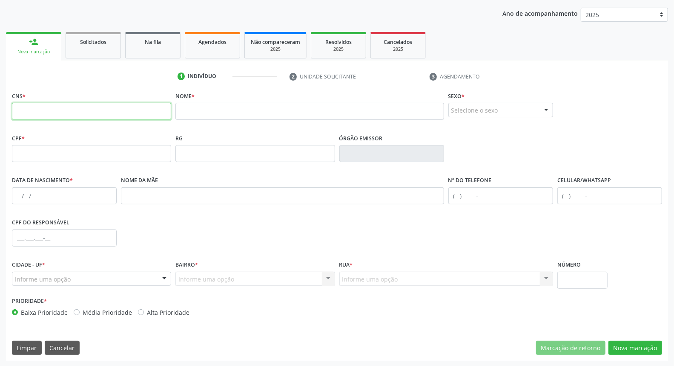
click at [101, 118] on input "text" at bounding box center [91, 111] width 159 height 17
paste input "700 2014 7653 5828"
type input "700 2014 7653 5828"
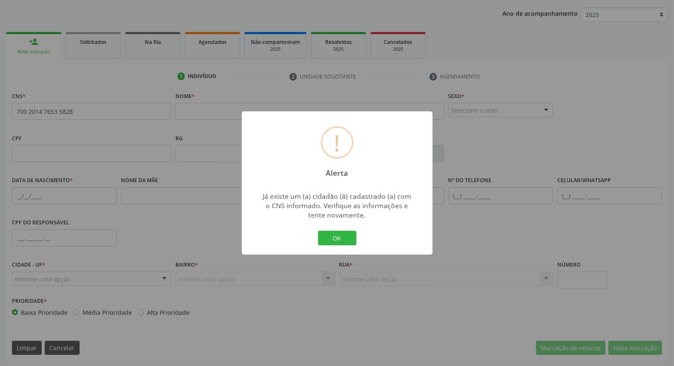
drag, startPoint x: 327, startPoint y: 240, endPoint x: 439, endPoint y: 262, distance: 113.6
click at [326, 240] on button "OK" at bounding box center [337, 238] width 38 height 14
